Goal: Information Seeking & Learning: Learn about a topic

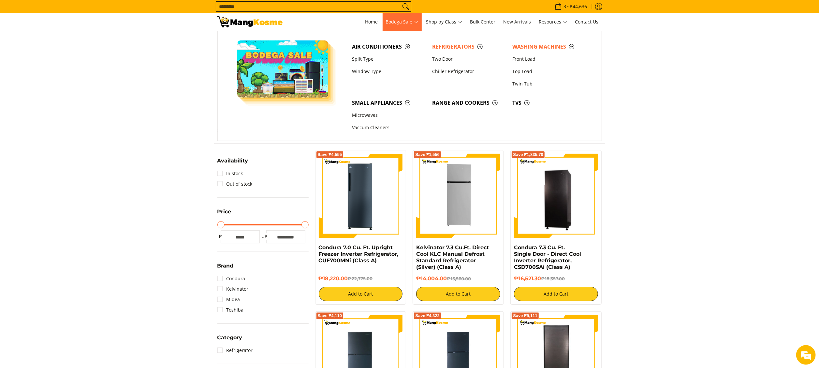
click at [552, 51] on link "Washing Machines" at bounding box center [549, 46] width 80 height 12
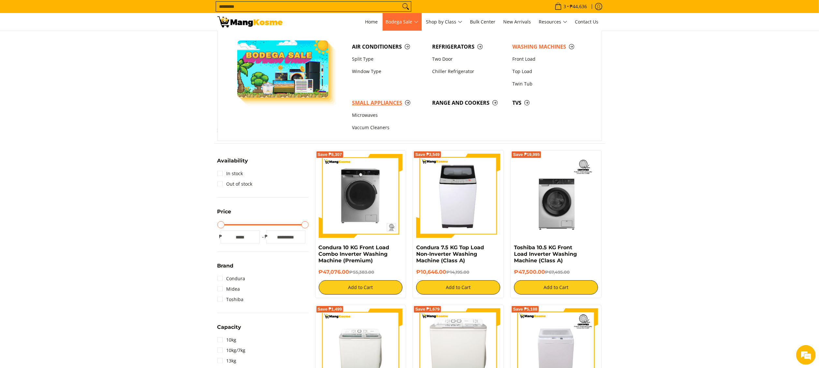
click at [377, 98] on link "Small Appliances" at bounding box center [389, 103] width 80 height 12
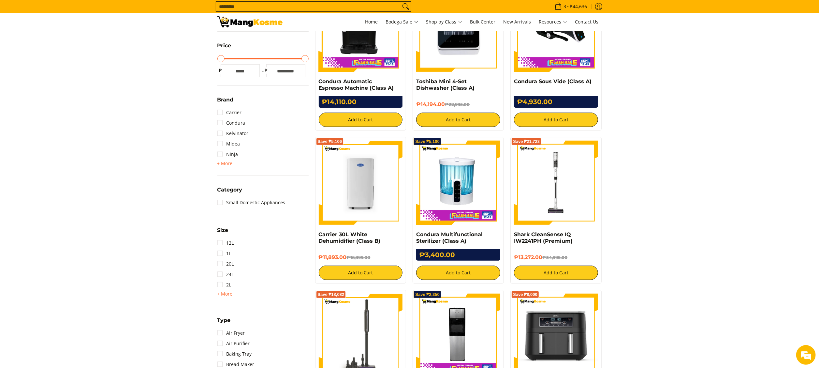
scroll to position [196, 0]
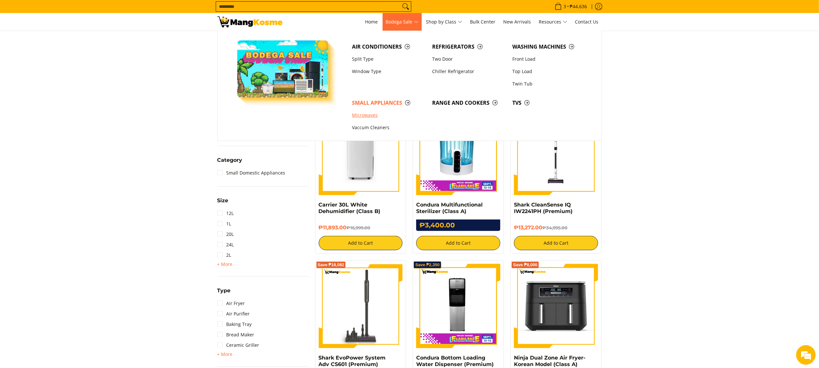
click at [370, 117] on link "Microwaves" at bounding box center [389, 115] width 80 height 12
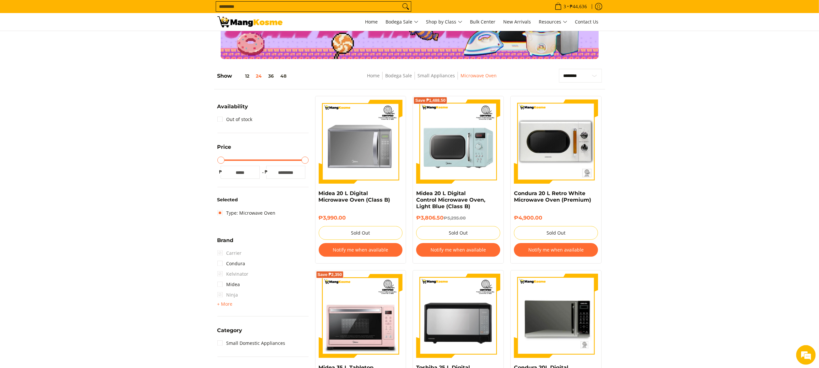
scroll to position [130, 0]
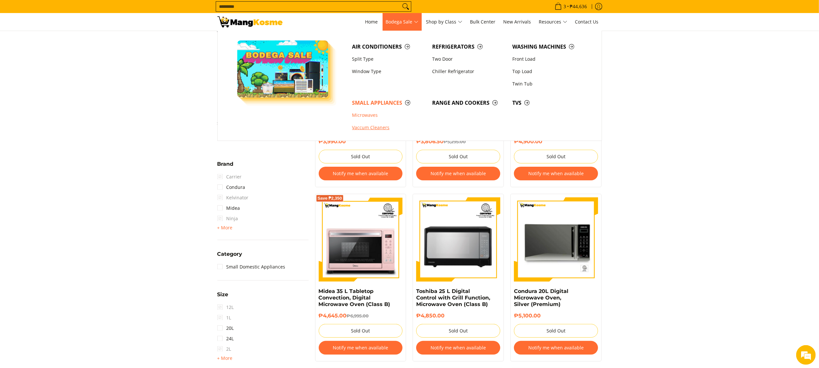
click at [384, 125] on link "Vaccum Cleaners" at bounding box center [389, 128] width 80 height 12
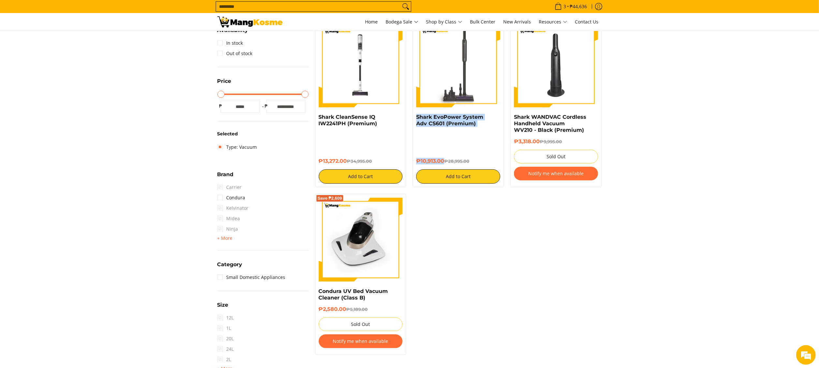
drag, startPoint x: 412, startPoint y: 115, endPoint x: 444, endPoint y: 164, distance: 57.9
click at [444, 164] on div "Save ₱18,082 Shark EvoPower System Adv CS601 (Premium) ₱10,913.00 ₱28,995.00 Ad…" at bounding box center [458, 104] width 91 height 168
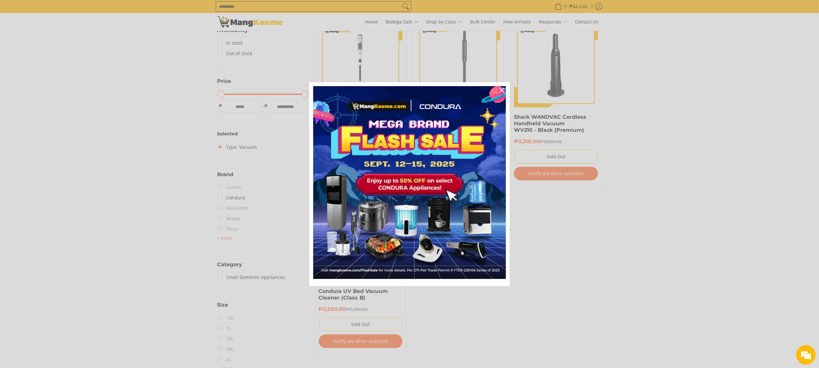
click at [463, 56] on div "Marketing offer form" at bounding box center [409, 184] width 819 height 368
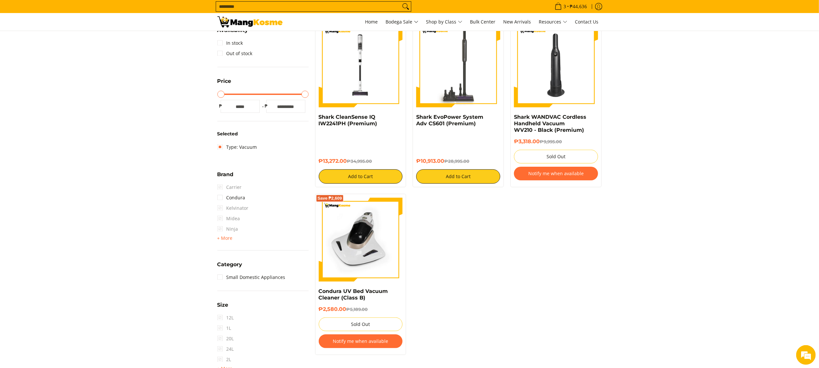
click at [463, 56] on img at bounding box center [458, 65] width 84 height 84
